Goal: Task Accomplishment & Management: Use online tool/utility

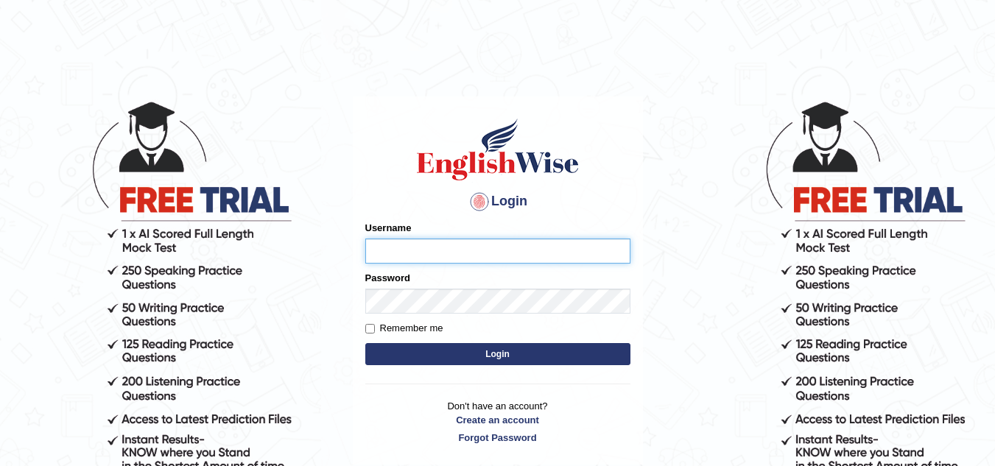
type input "leticia_parramatta"
click at [369, 329] on input "Remember me" at bounding box center [370, 329] width 10 height 10
checkbox input "true"
click at [488, 351] on button "Login" at bounding box center [497, 354] width 265 height 22
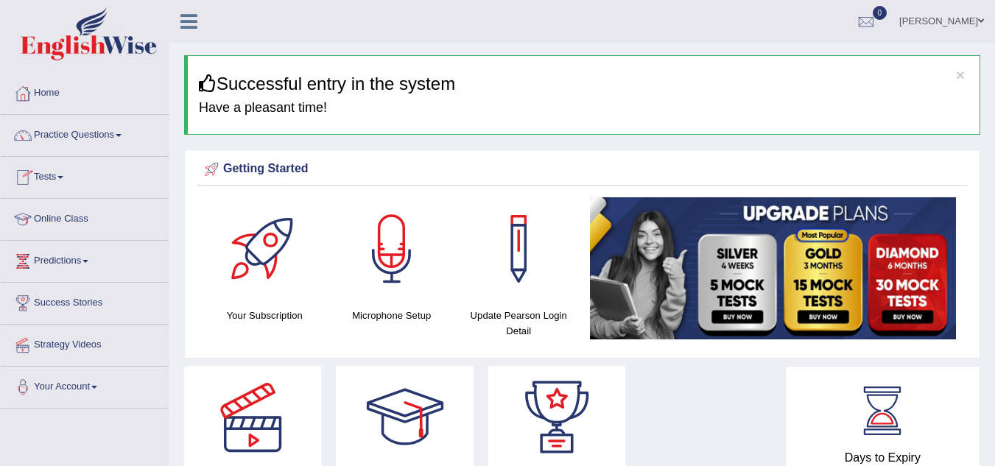
click at [63, 173] on link "Tests" at bounding box center [85, 175] width 168 height 37
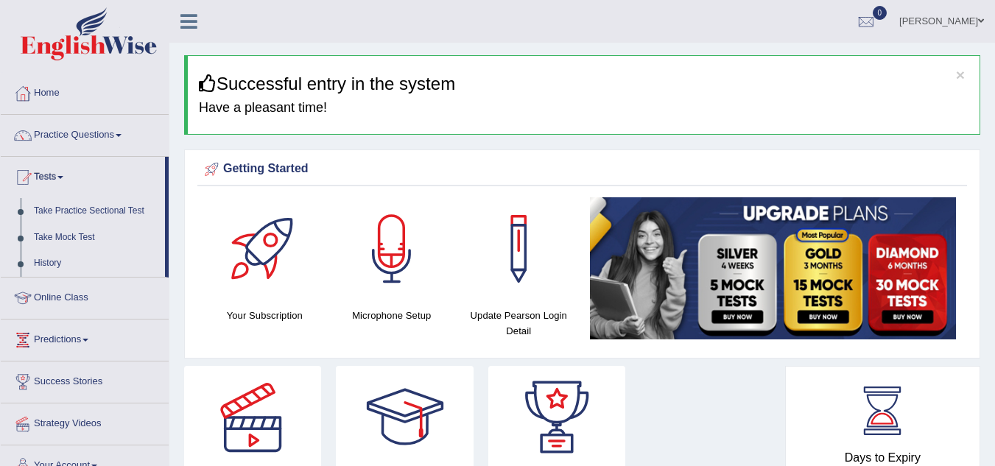
click at [71, 302] on link "Online Class" at bounding box center [85, 296] width 168 height 37
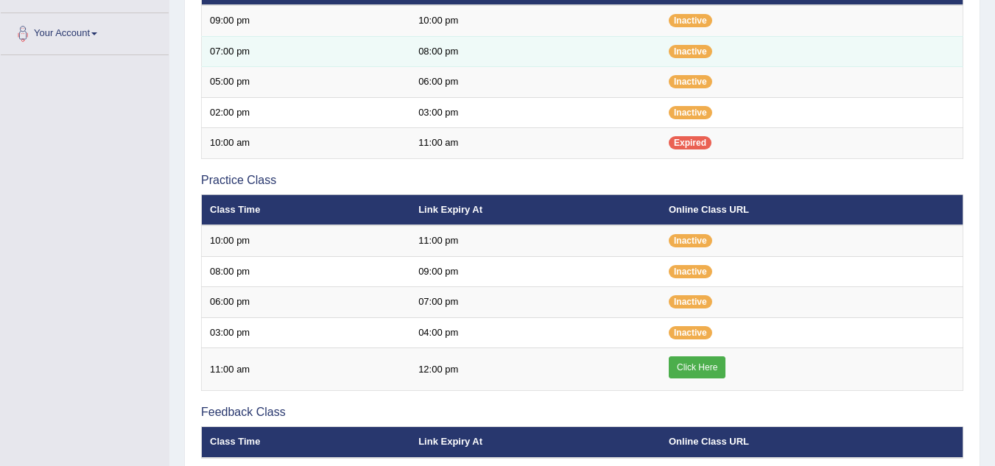
scroll to position [324, 0]
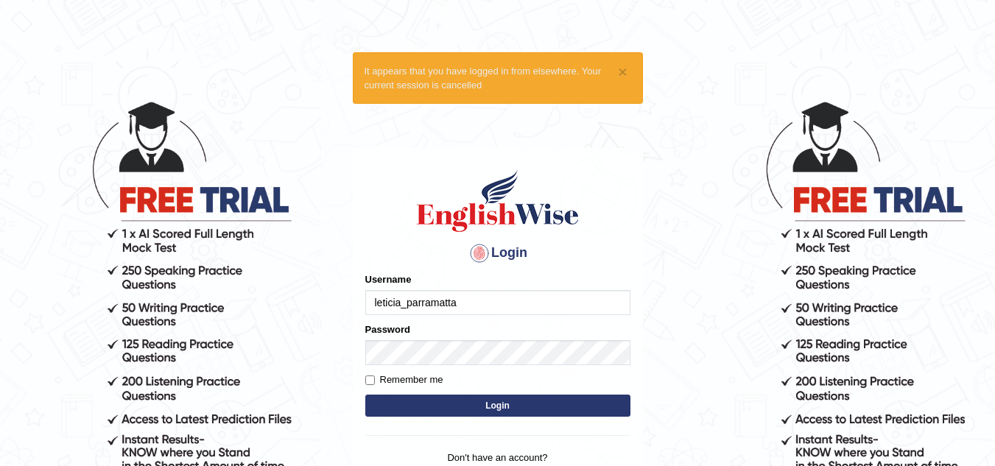
type input "leticia_parramatta"
